Goal: Task Accomplishment & Management: Complete application form

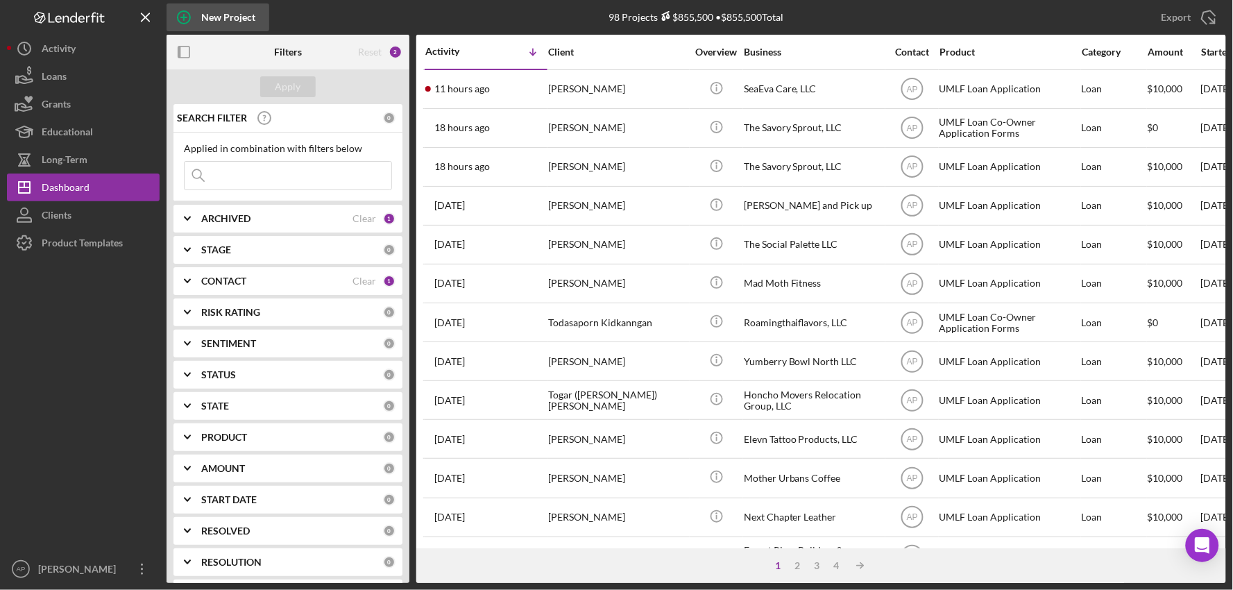
click at [226, 16] on div "New Project" at bounding box center [228, 17] width 54 height 28
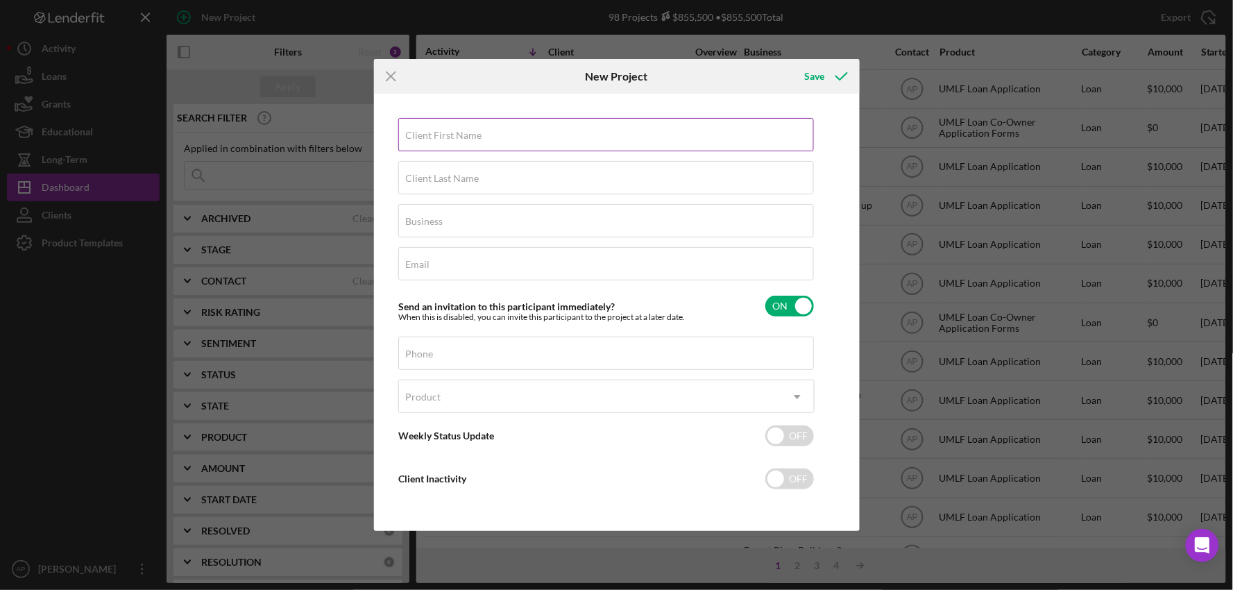
click at [420, 128] on div "Client First Name Required" at bounding box center [606, 135] width 416 height 35
type input "[PERSON_NAME]"
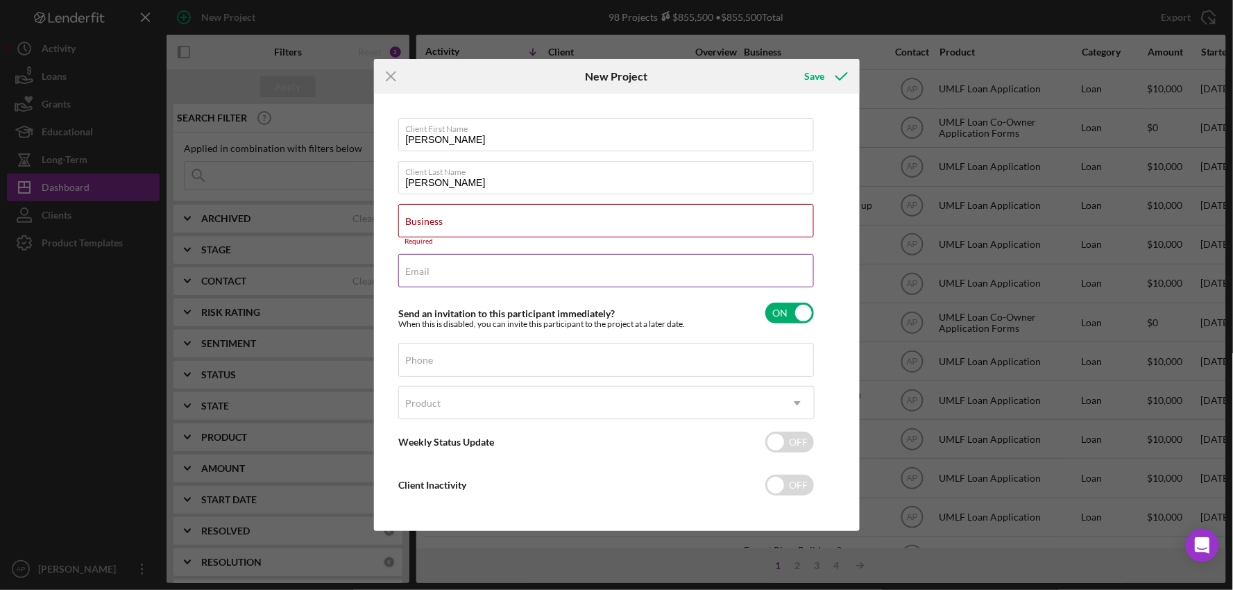
click at [420, 271] on label "Email" at bounding box center [418, 271] width 24 height 11
click at [420, 271] on input "Email" at bounding box center [606, 270] width 416 height 33
paste input "[EMAIL_ADDRESS][DOMAIN_NAME]"
type input "[EMAIL_ADDRESS][DOMAIN_NAME]"
click at [481, 359] on div "Phone" at bounding box center [606, 360] width 416 height 35
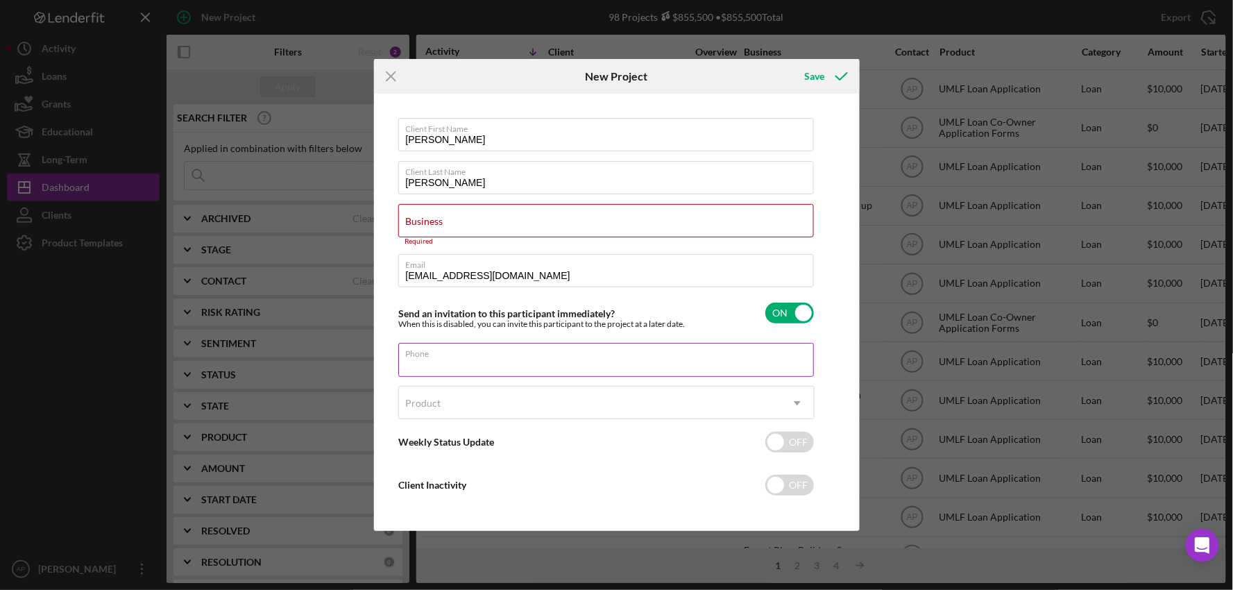
paste input "[PHONE_NUMBER]"
type input "[PHONE_NUMBER]"
click at [461, 403] on div "Product" at bounding box center [590, 403] width 382 height 32
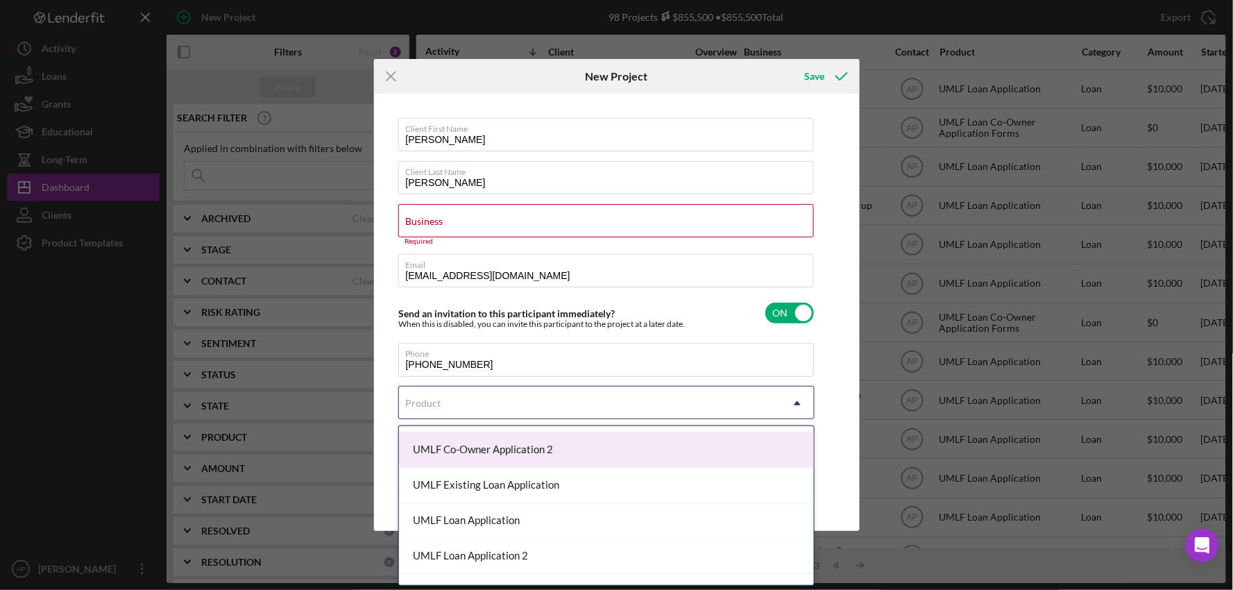
scroll to position [231, 0]
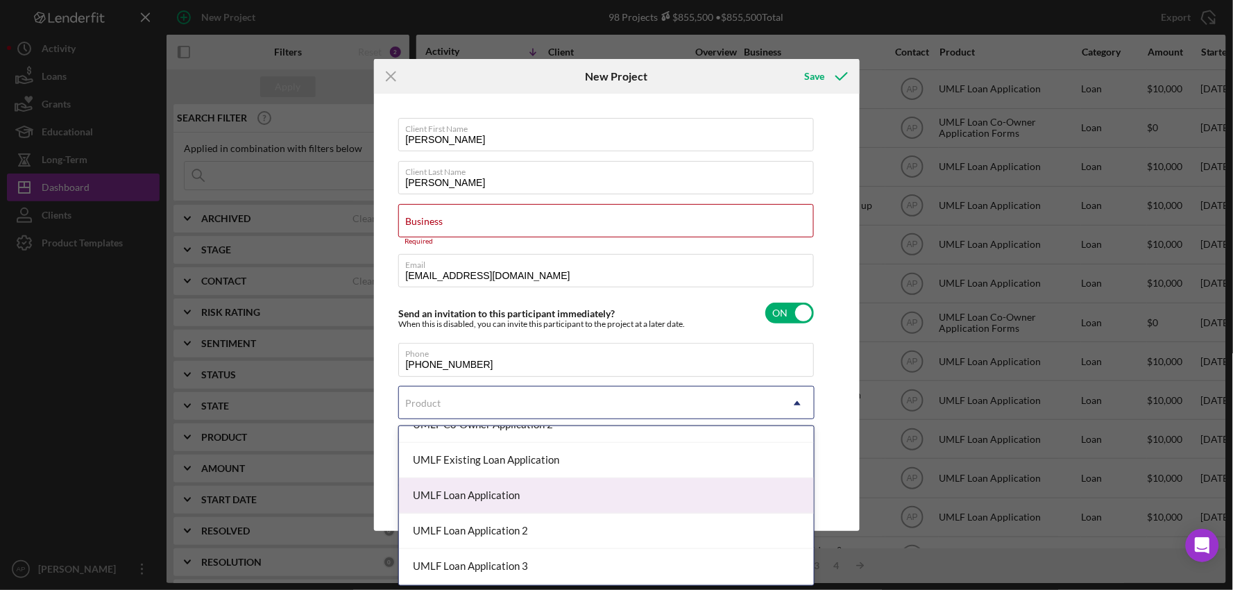
click at [620, 488] on div "UMLF Loan Application" at bounding box center [606, 495] width 415 height 35
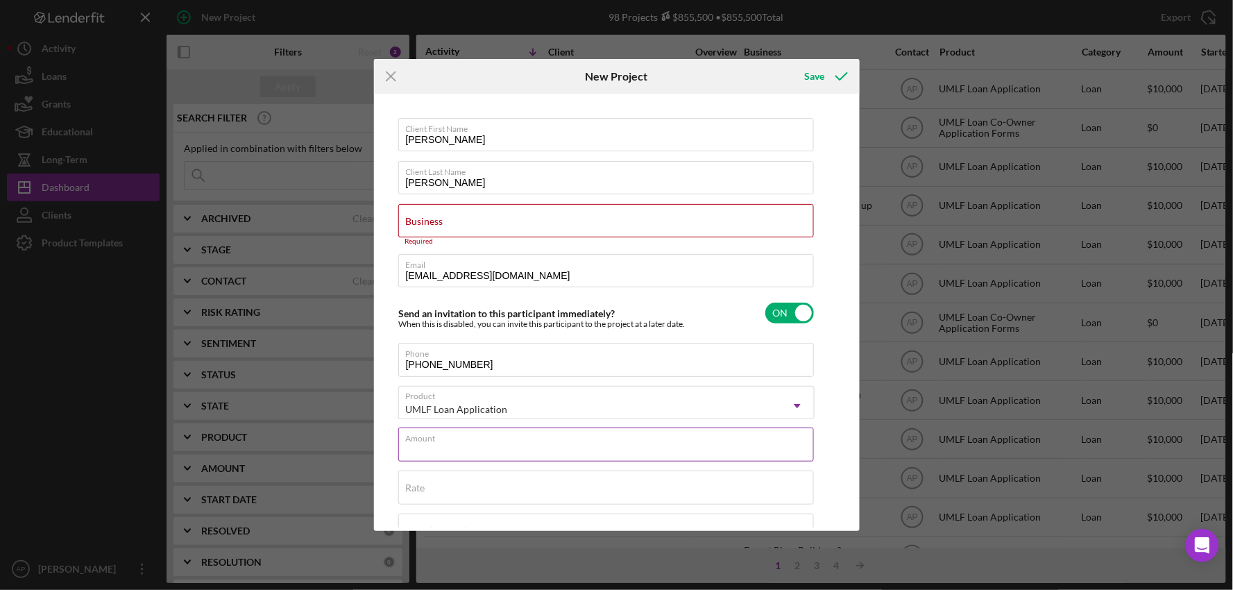
click at [443, 438] on div "Amount" at bounding box center [606, 444] width 416 height 35
type input "$10,000"
click at [549, 230] on input "Business" at bounding box center [606, 220] width 416 height 33
paste input "The Aroma Archive LLC"
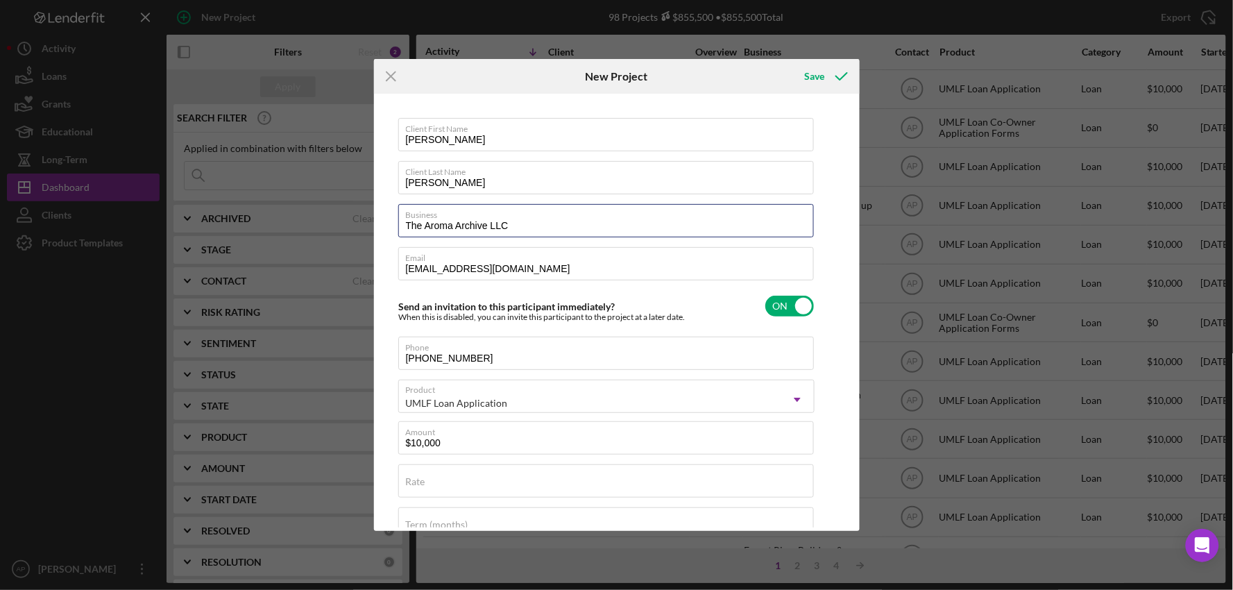
type input "The Aroma Archive LLC"
click at [810, 73] on div "Save" at bounding box center [814, 76] width 20 height 28
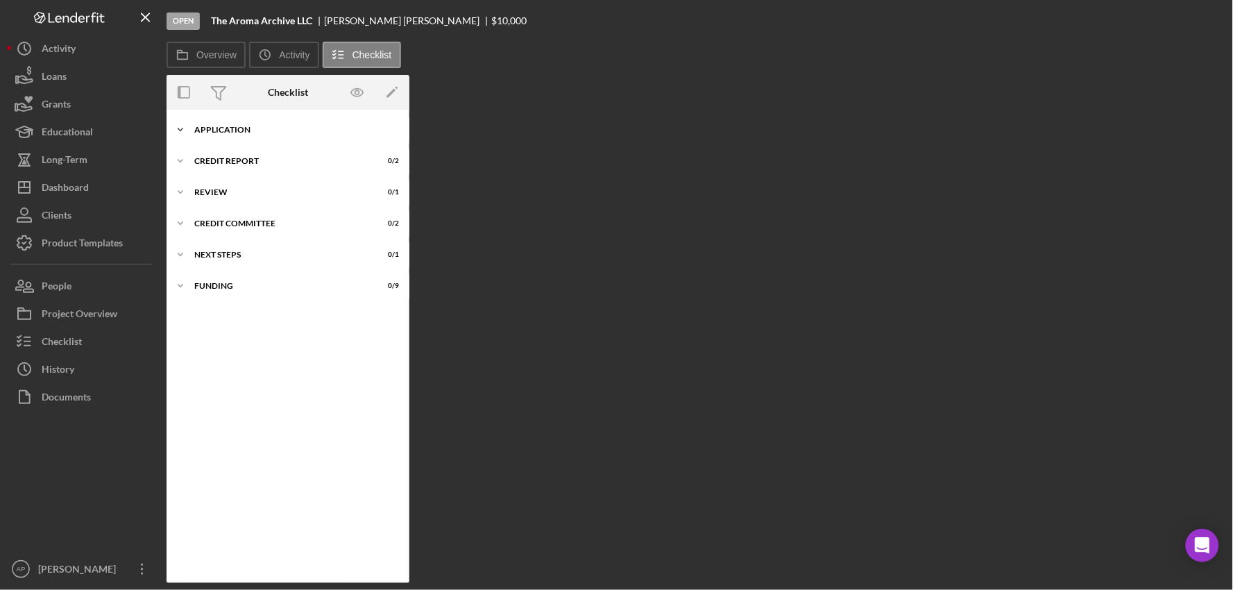
click at [223, 140] on div "Icon/Expander Application 0 / 23" at bounding box center [287, 130] width 243 height 28
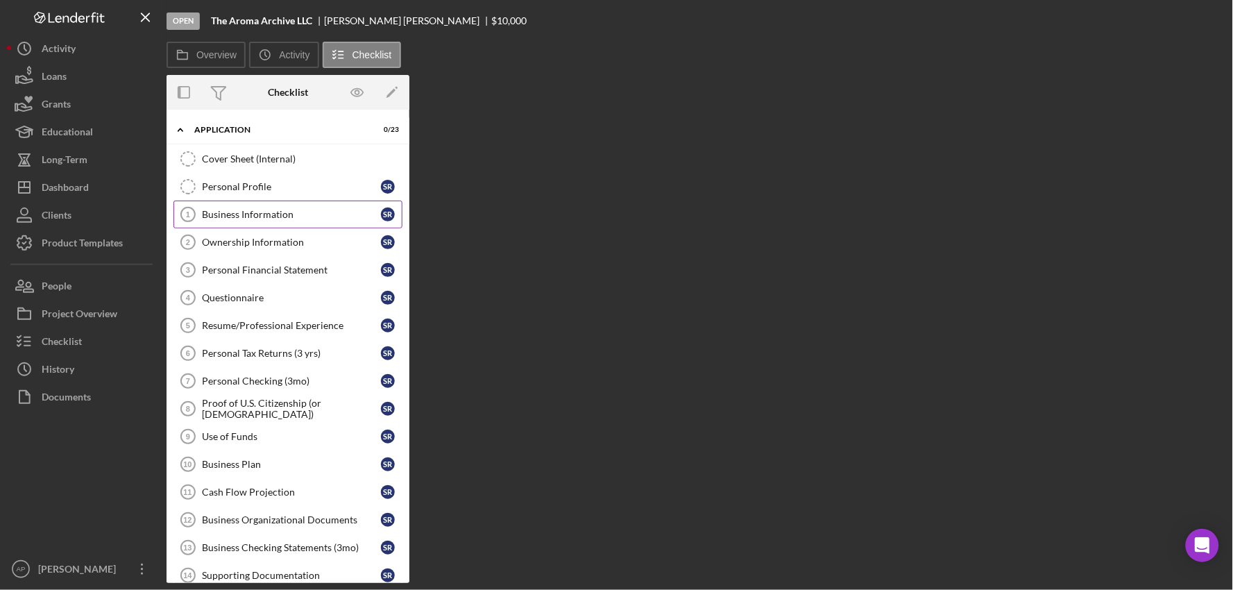
click at [214, 218] on div "Business Information" at bounding box center [291, 214] width 179 height 11
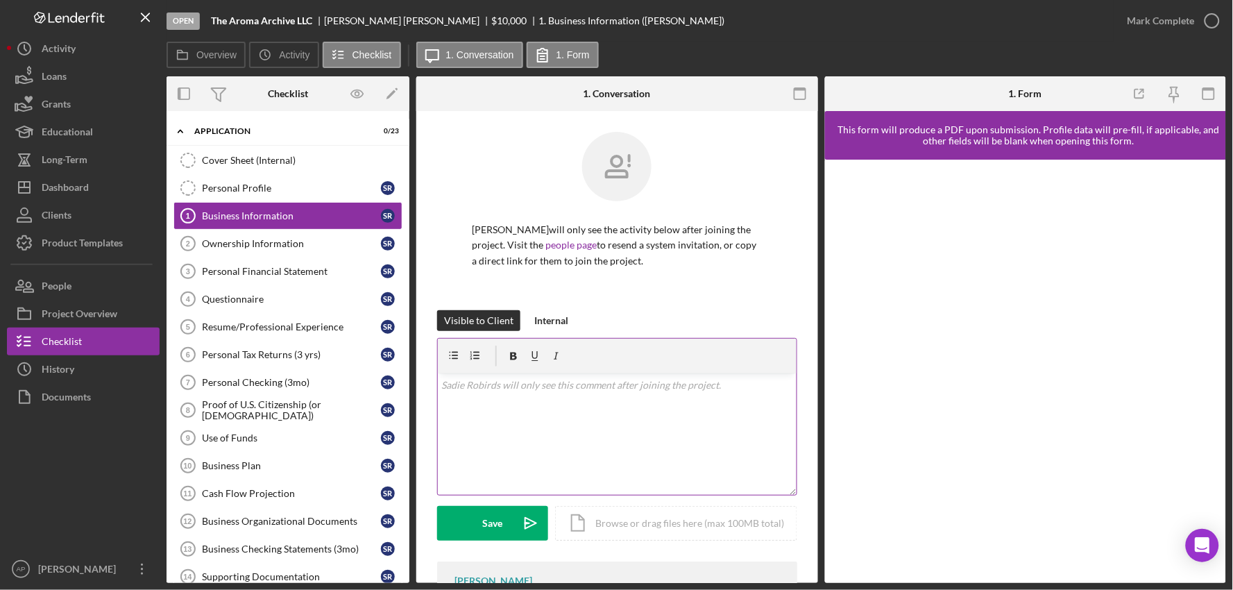
click at [526, 397] on div "v Color teal Color pink Remove color Add row above Add row below Add column bef…" at bounding box center [617, 433] width 359 height 121
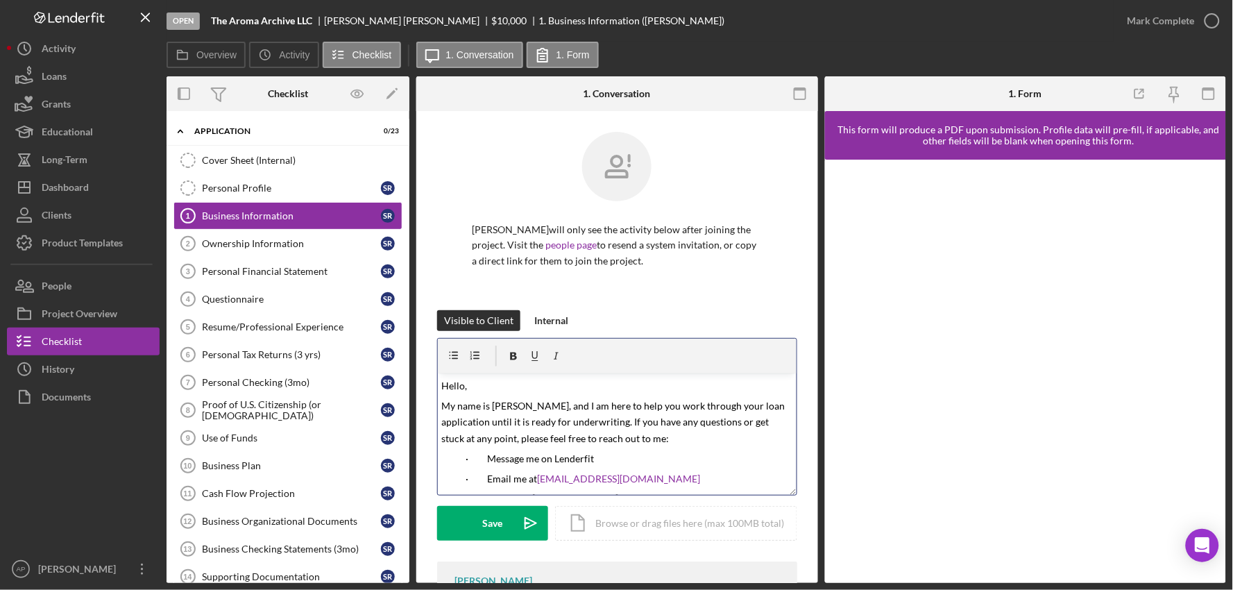
click at [463, 385] on span "Hello," at bounding box center [455, 385] width 26 height 12
click at [671, 532] on div "Icon/Document Browse or drag files here (max 100MB total) Tap to choose files o…" at bounding box center [676, 523] width 242 height 35
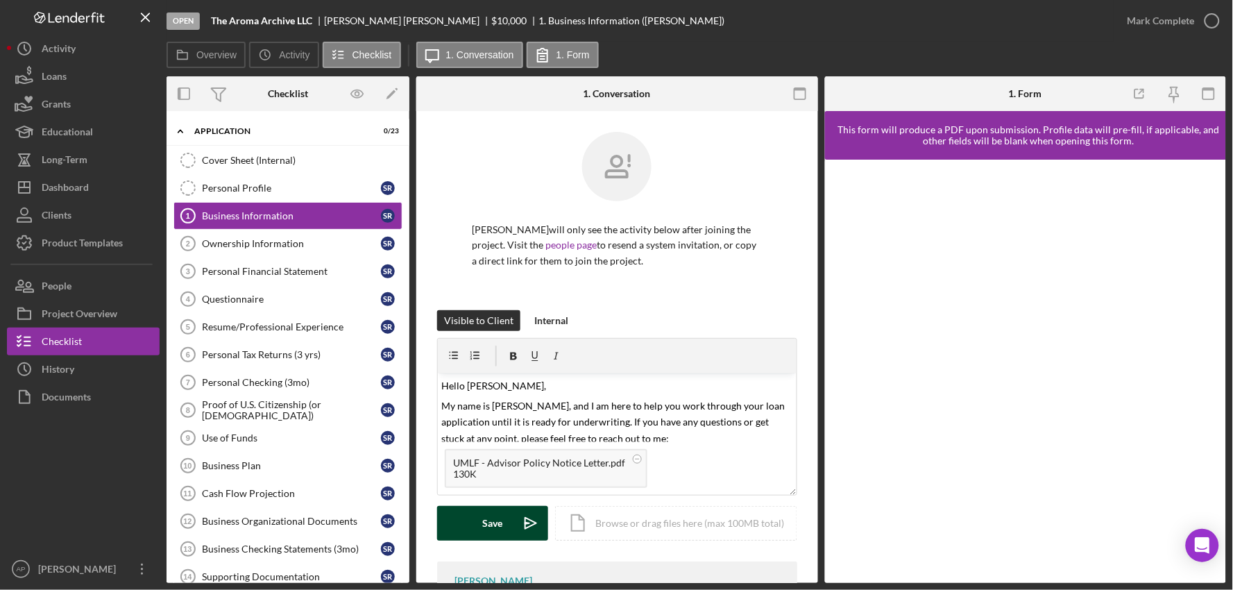
click at [476, 522] on button "Save Icon/icon-invite-send" at bounding box center [492, 523] width 111 height 35
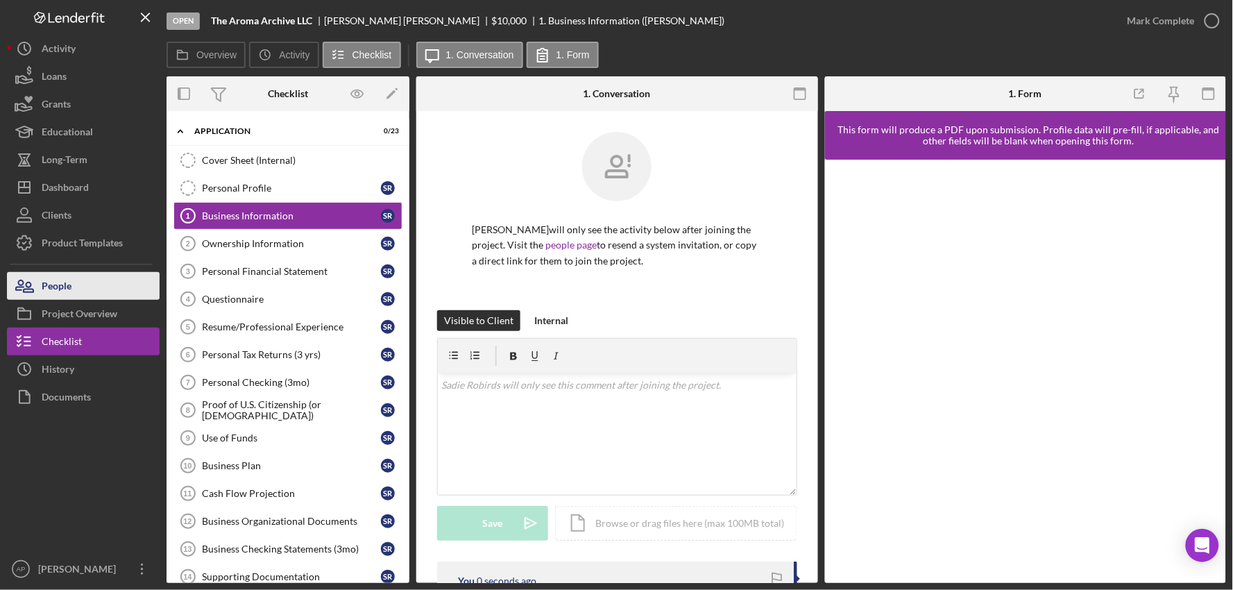
click at [100, 296] on button "People" at bounding box center [83, 286] width 153 height 28
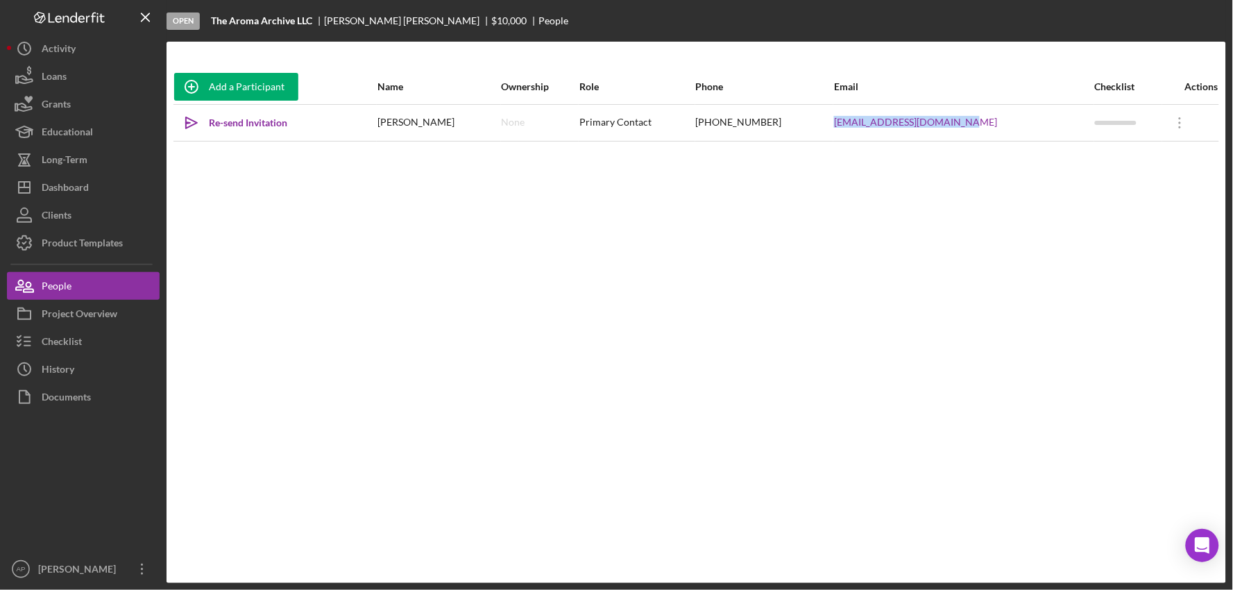
drag, startPoint x: 993, startPoint y: 127, endPoint x: 850, endPoint y: 135, distance: 143.8
click at [850, 135] on tr "Icon/icon-invite-send Re-send Invitation [PERSON_NAME] None Primary Contact [PH…" at bounding box center [695, 122] width 1045 height 37
copy tr "[EMAIL_ADDRESS][DOMAIN_NAME]"
click at [102, 342] on button "Checklist" at bounding box center [83, 341] width 153 height 28
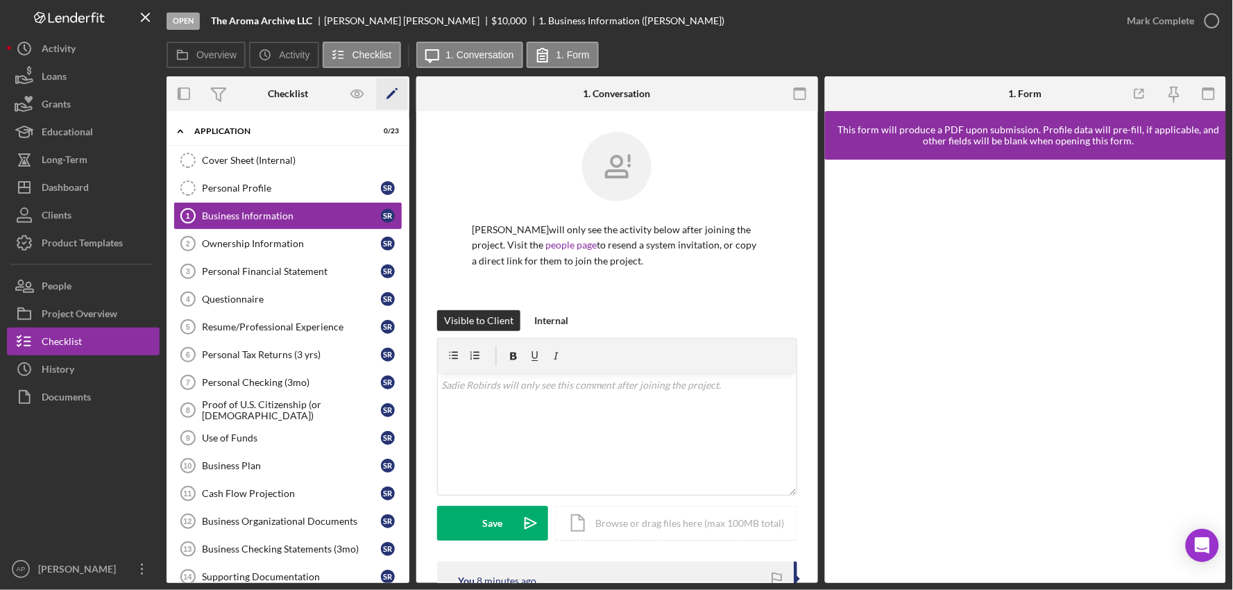
click at [397, 91] on icon "Icon/Edit" at bounding box center [392, 93] width 31 height 31
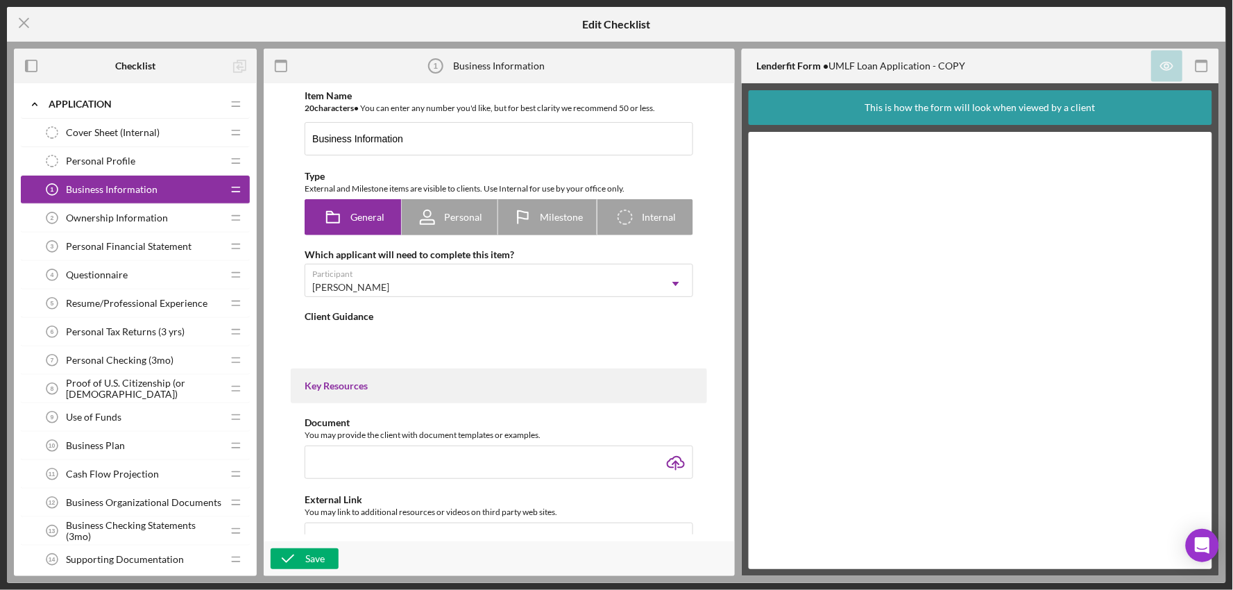
type textarea "<div>Please submit the form below so that we can get more information about you…"
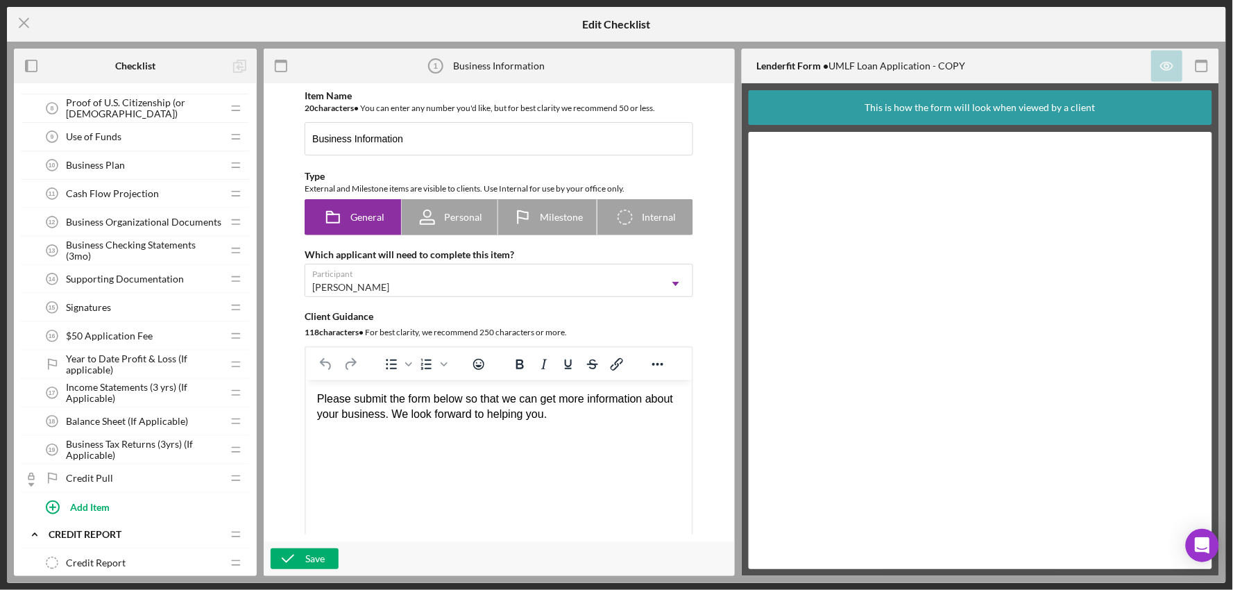
scroll to position [308, 0]
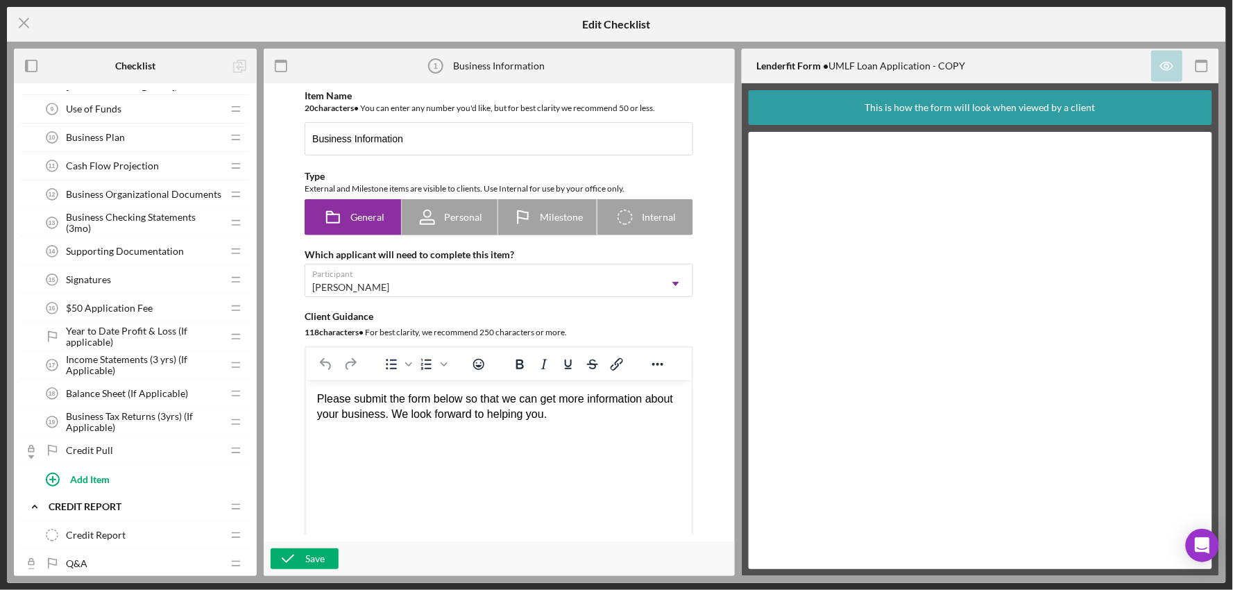
click at [207, 352] on div "Income Statements (3 yrs) (If Applicable) 17 Income Statements (3 yrs) (If Appl…" at bounding box center [130, 365] width 184 height 28
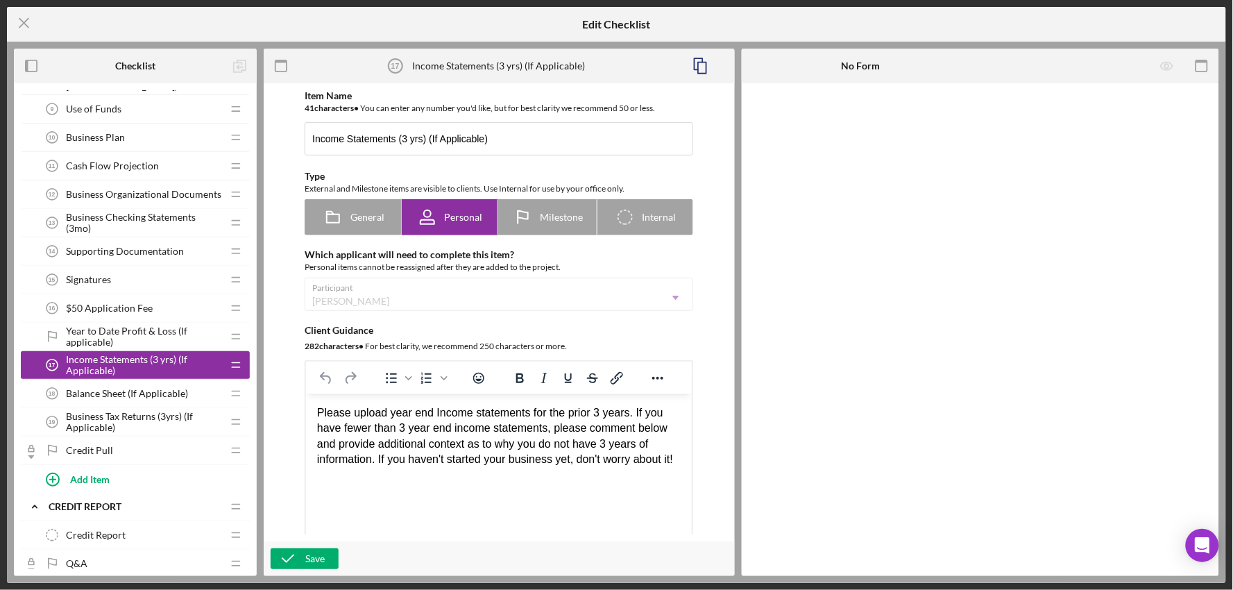
click at [201, 336] on span "Year to Date Profit & Loss (If applicable)" at bounding box center [144, 336] width 156 height 22
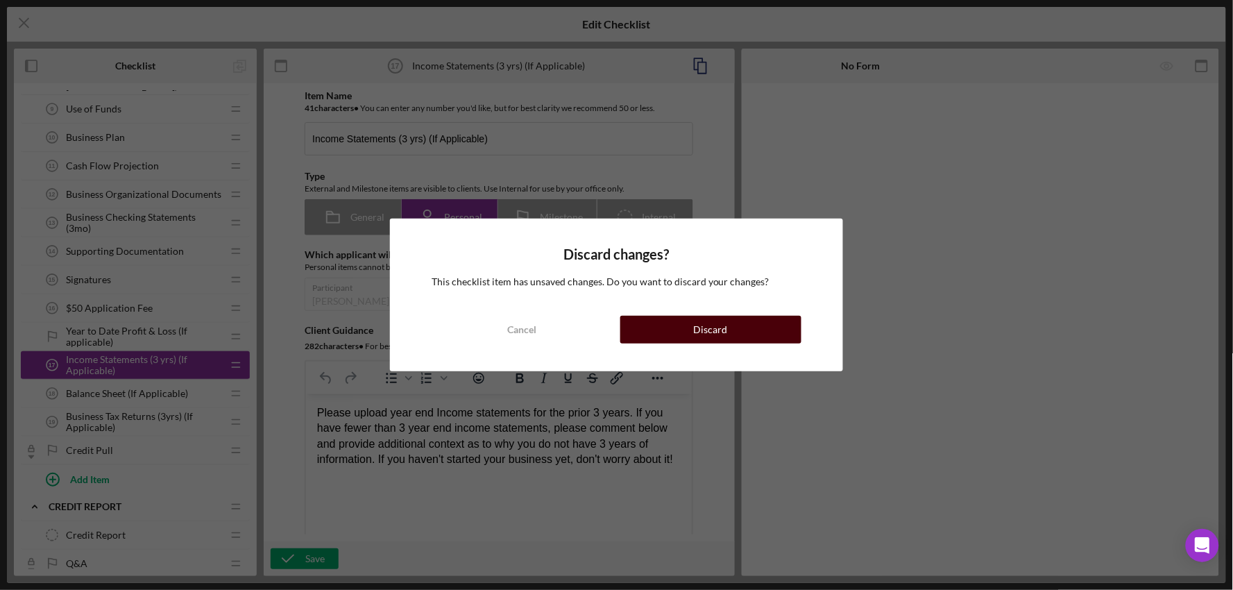
click at [715, 327] on div "Discard" at bounding box center [711, 330] width 34 height 28
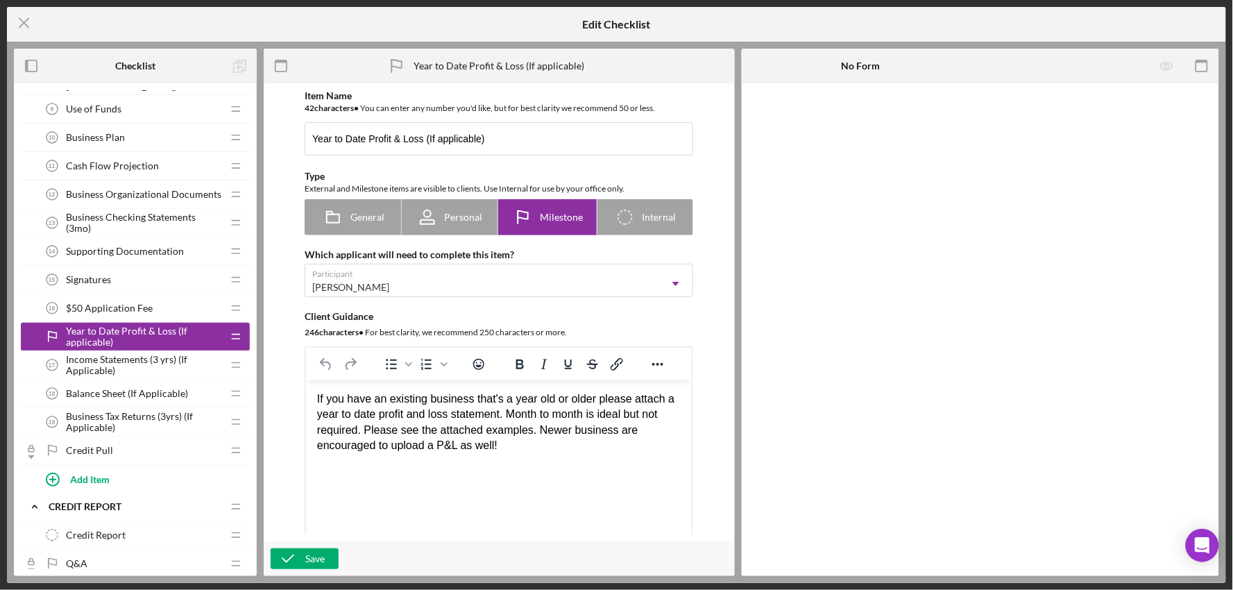
click at [168, 335] on span "Year to Date Profit & Loss (If applicable)" at bounding box center [144, 336] width 156 height 22
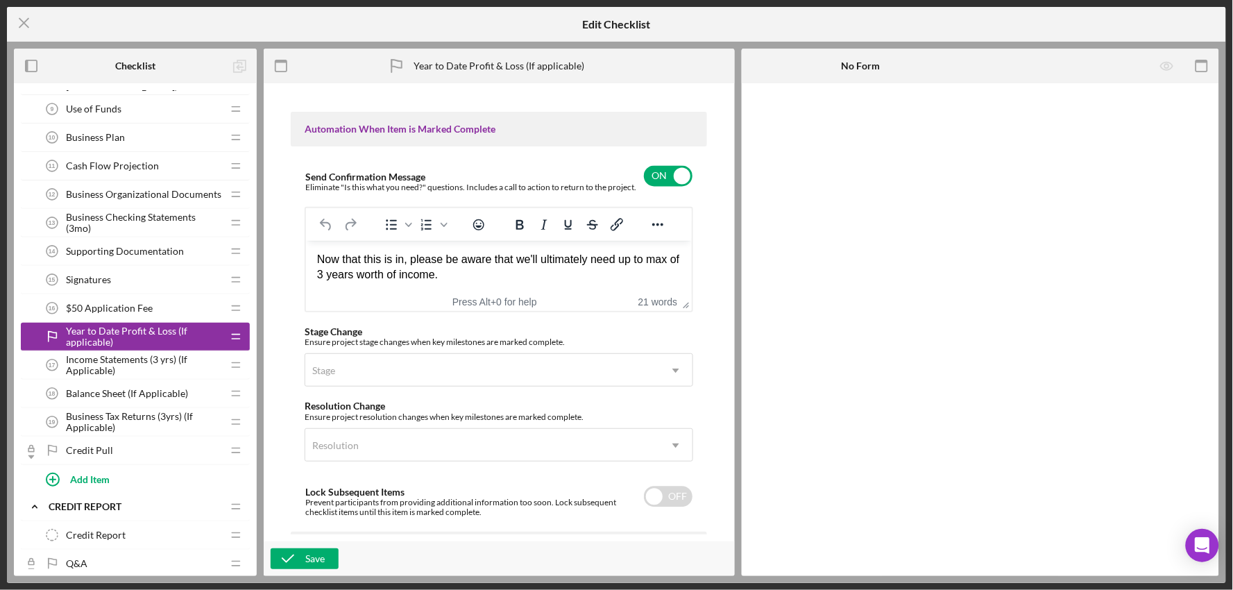
scroll to position [1032, 0]
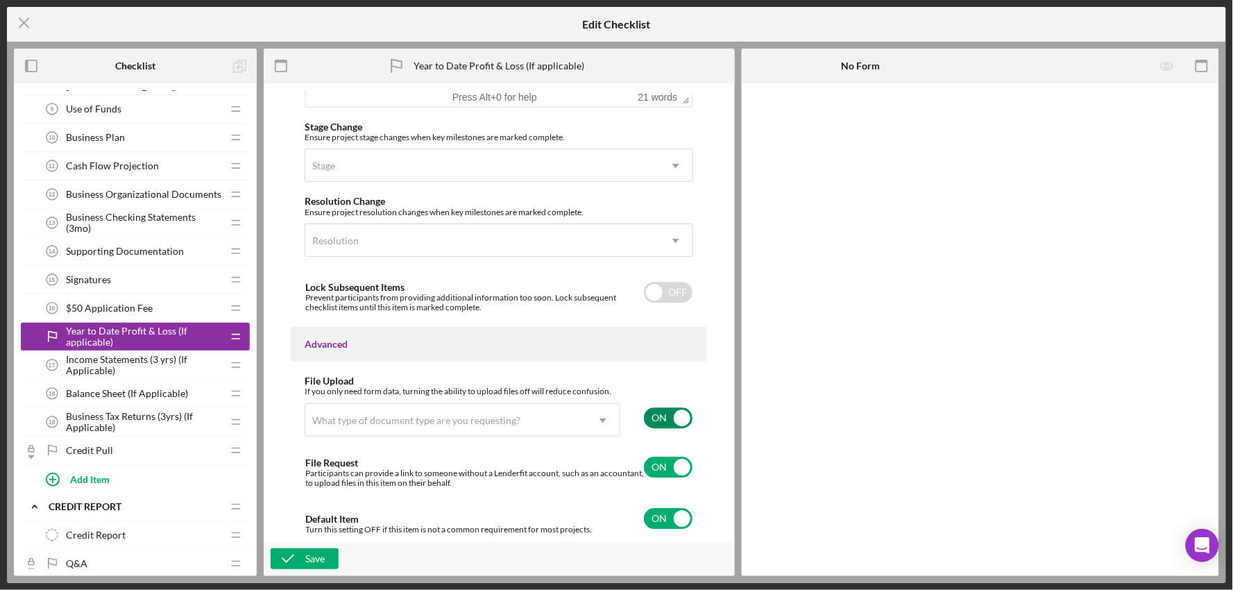
click at [657, 411] on input "checkbox" at bounding box center [668, 417] width 49 height 21
checkbox input "false"
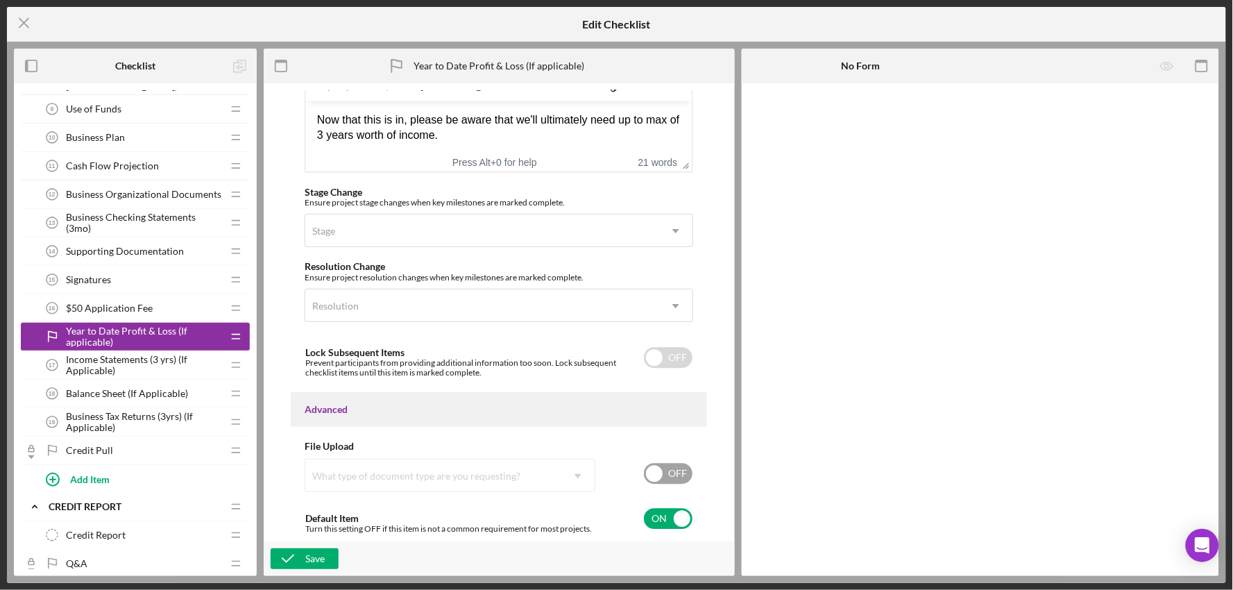
scroll to position [966, 0]
click at [661, 511] on input "checkbox" at bounding box center [668, 518] width 49 height 21
checkbox input "false"
click at [303, 552] on icon "button" at bounding box center [288, 558] width 35 height 35
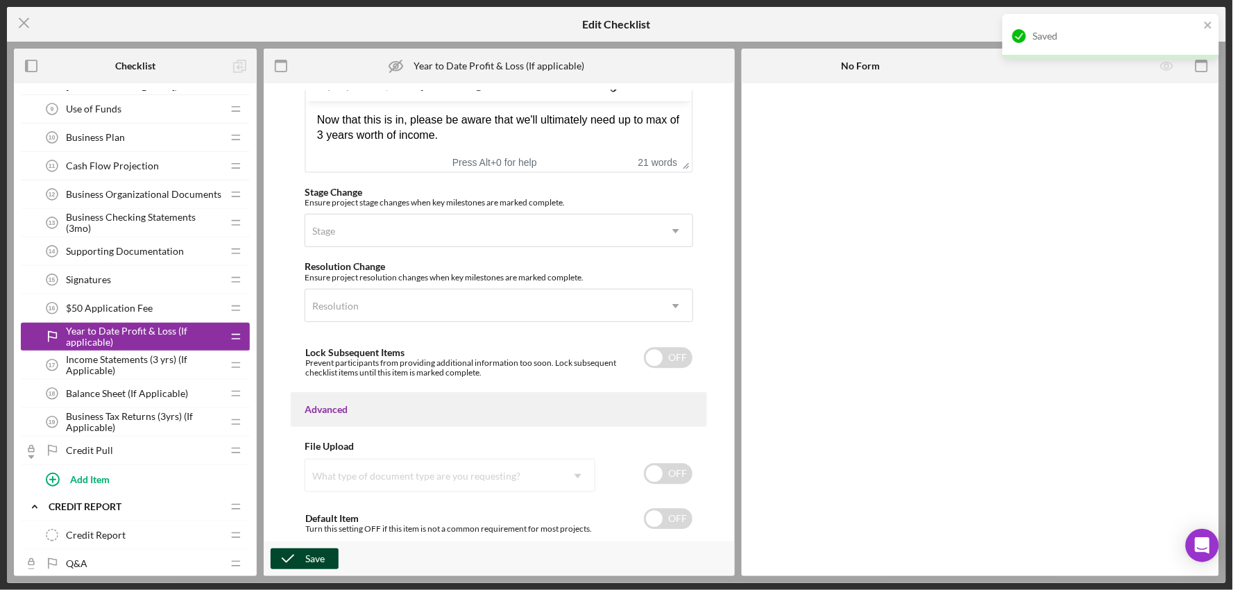
click at [157, 365] on span "Income Statements (3 yrs) (If Applicable)" at bounding box center [144, 365] width 156 height 22
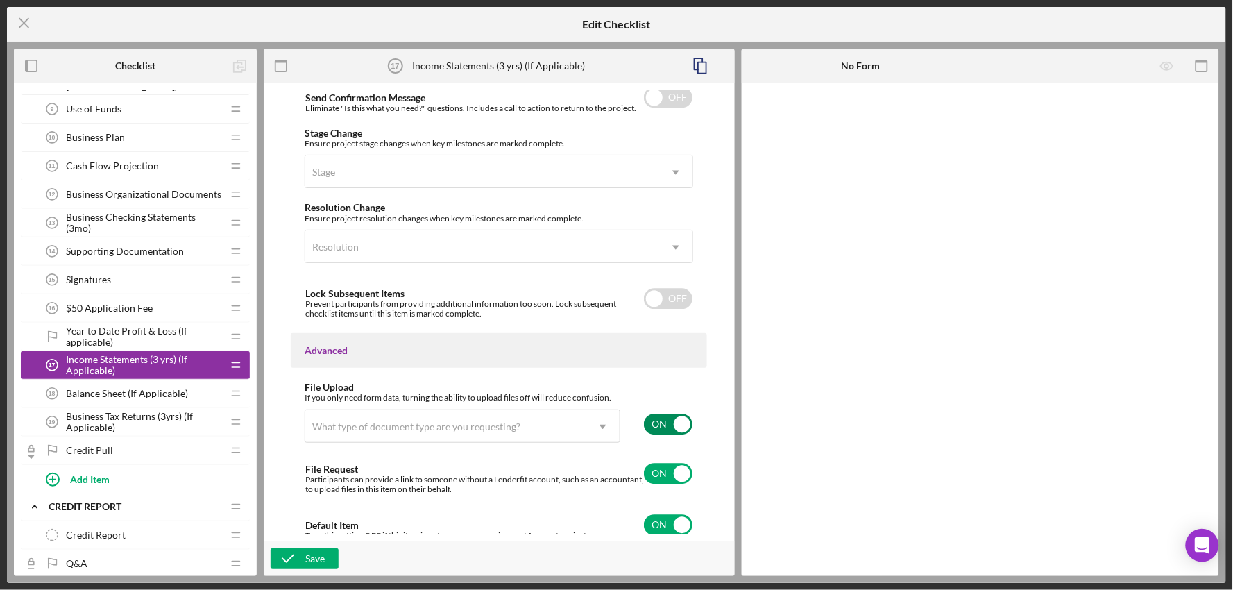
click at [646, 417] on input "checkbox" at bounding box center [668, 423] width 49 height 21
checkbox input "false"
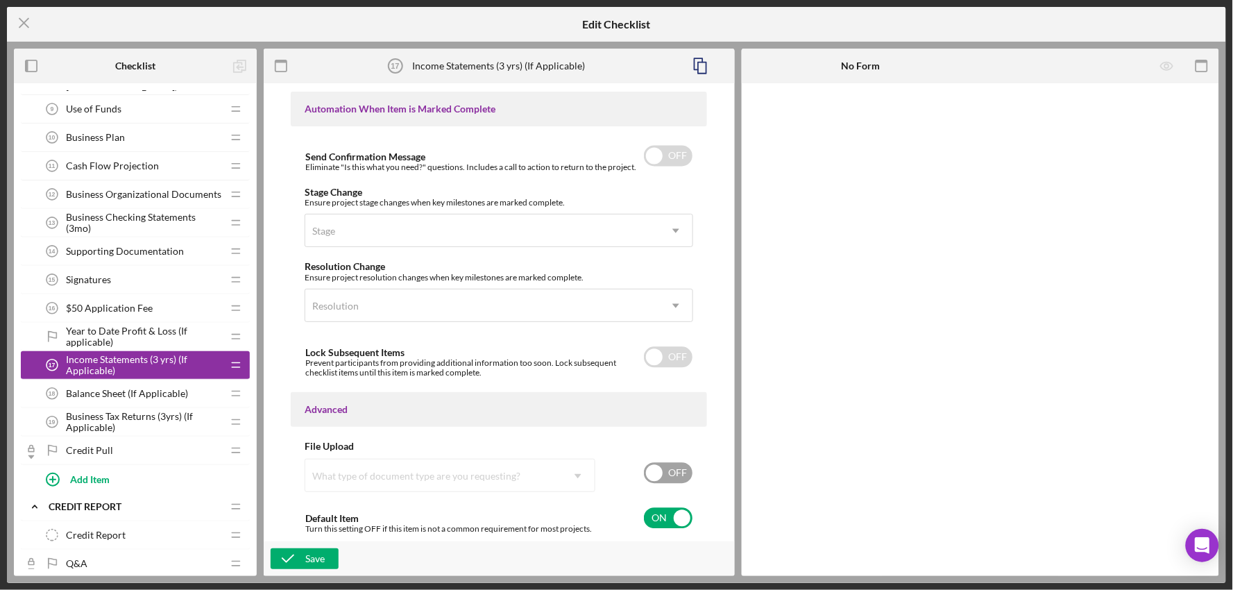
scroll to position [866, 0]
click at [655, 510] on input "checkbox" at bounding box center [668, 518] width 49 height 21
checkbox input "false"
click at [321, 556] on div "Save" at bounding box center [314, 558] width 19 height 21
click at [155, 388] on span "Balance Sheet (If Applicable)" at bounding box center [127, 393] width 122 height 11
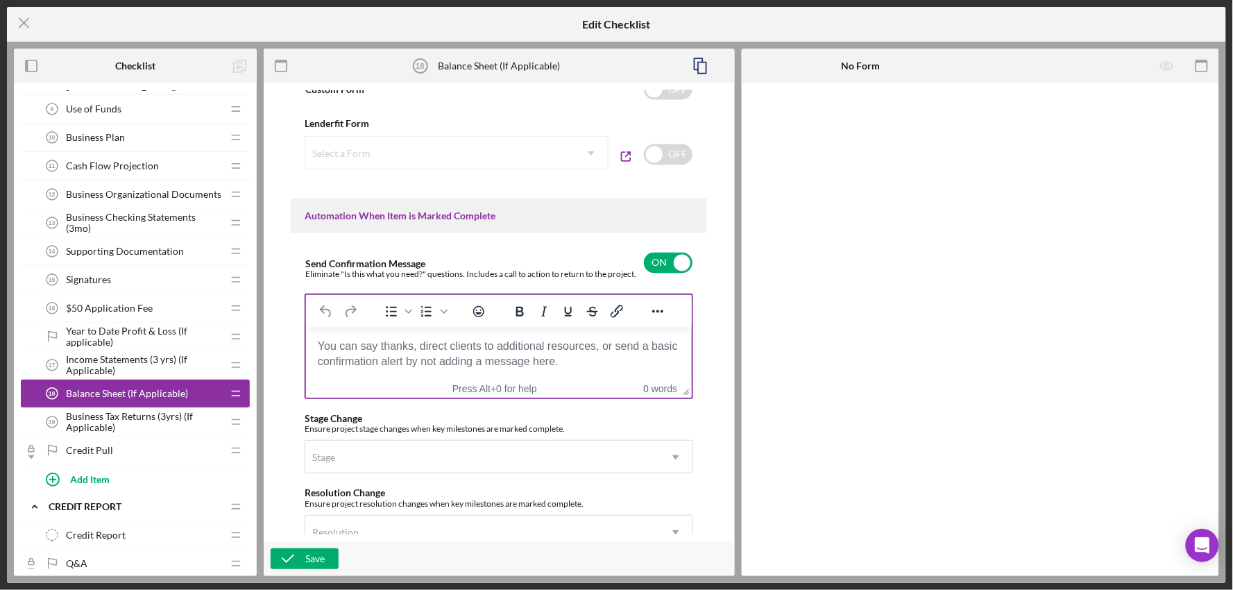
scroll to position [1051, 0]
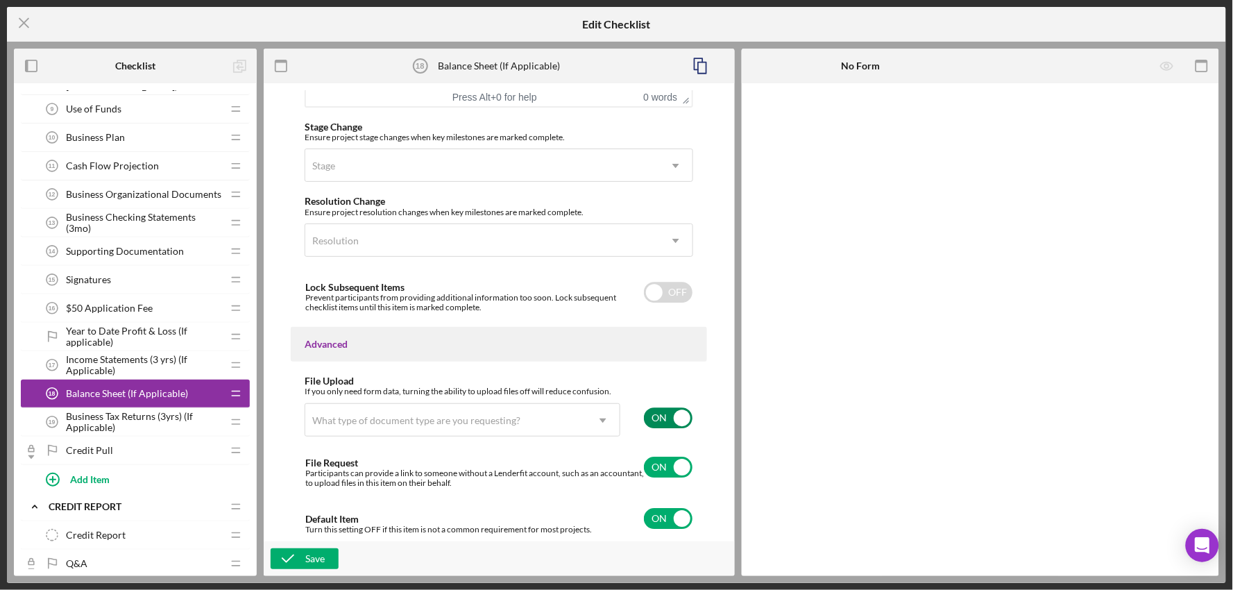
click at [660, 414] on input "checkbox" at bounding box center [668, 417] width 49 height 21
checkbox input "false"
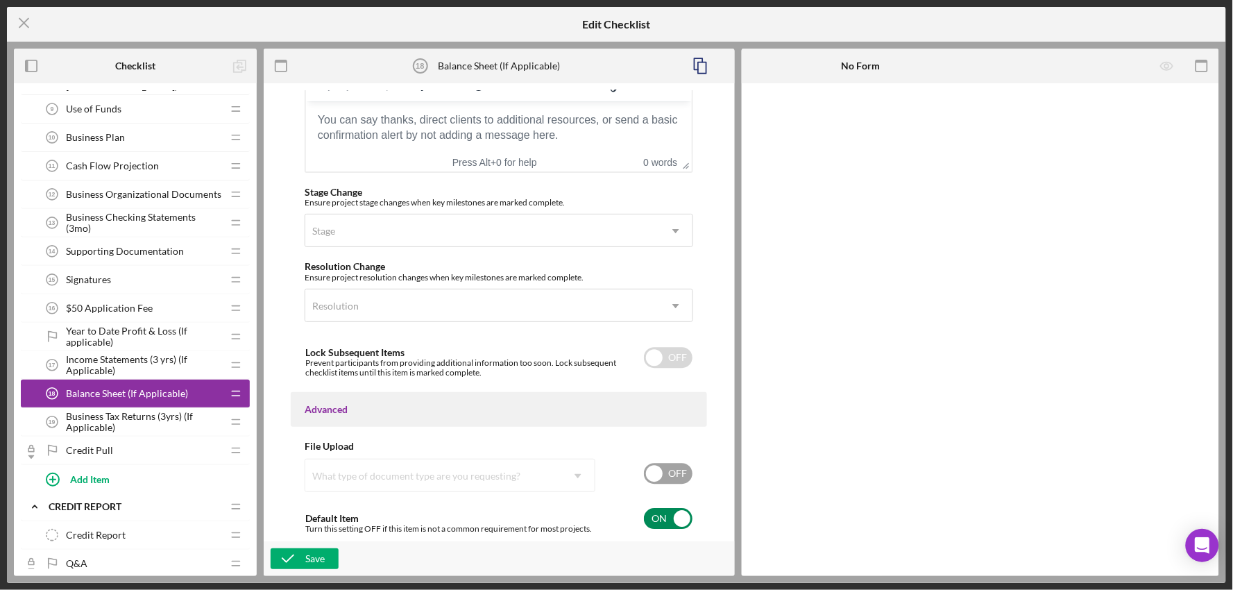
click at [672, 525] on input "checkbox" at bounding box center [668, 518] width 49 height 21
checkbox input "false"
click at [323, 565] on div "Save" at bounding box center [314, 558] width 19 height 21
click at [139, 423] on span "Business Tax Returns (3yrs) (If Applicable)" at bounding box center [144, 422] width 156 height 22
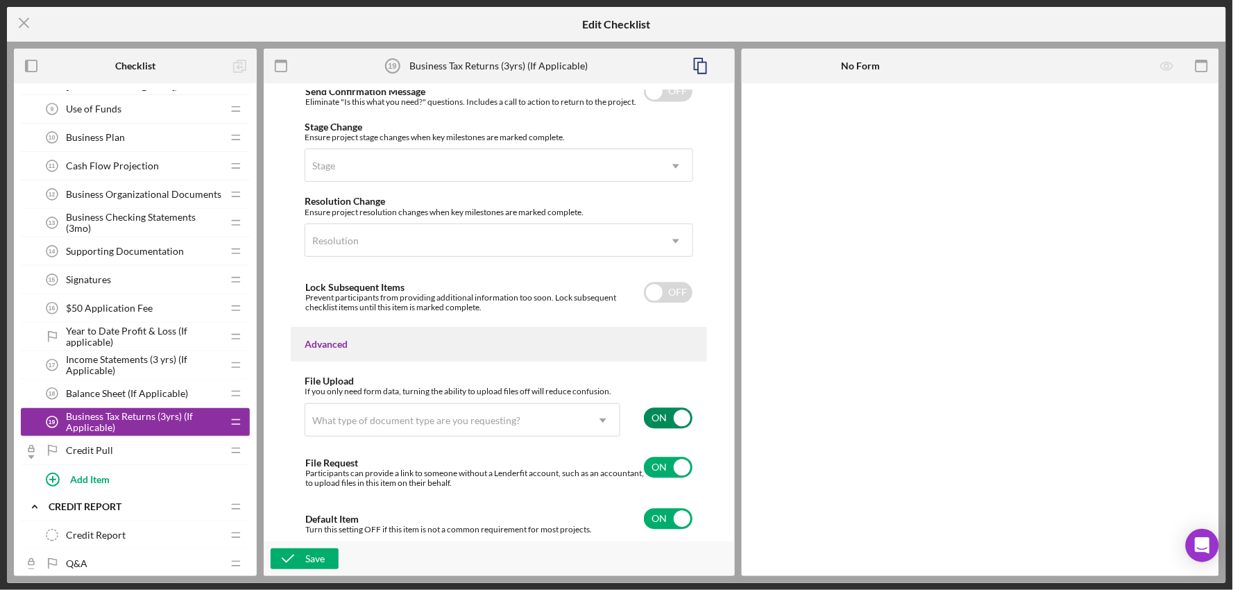
click at [669, 419] on input "checkbox" at bounding box center [668, 417] width 49 height 21
checkbox input "false"
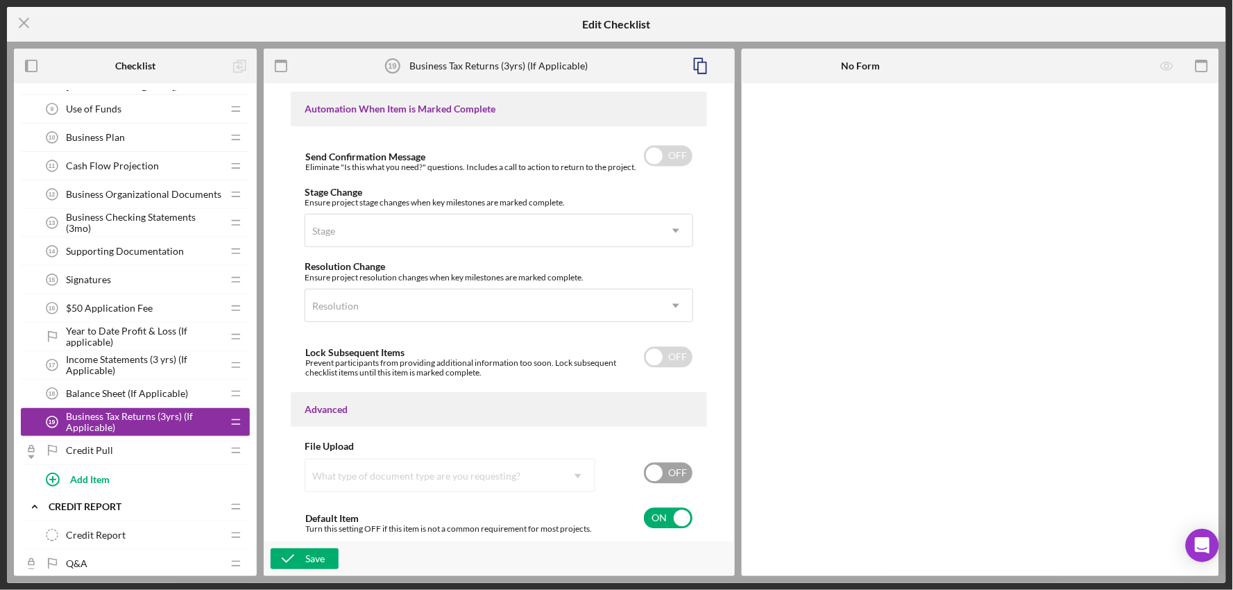
scroll to position [866, 0]
click at [660, 522] on input "checkbox" at bounding box center [668, 518] width 49 height 21
checkbox input "false"
click at [286, 551] on icon "button" at bounding box center [288, 558] width 35 height 35
click at [26, 18] on icon "Icon/Menu Close" at bounding box center [24, 23] width 35 height 35
